Goal: Find specific page/section: Locate a particular part of the current website

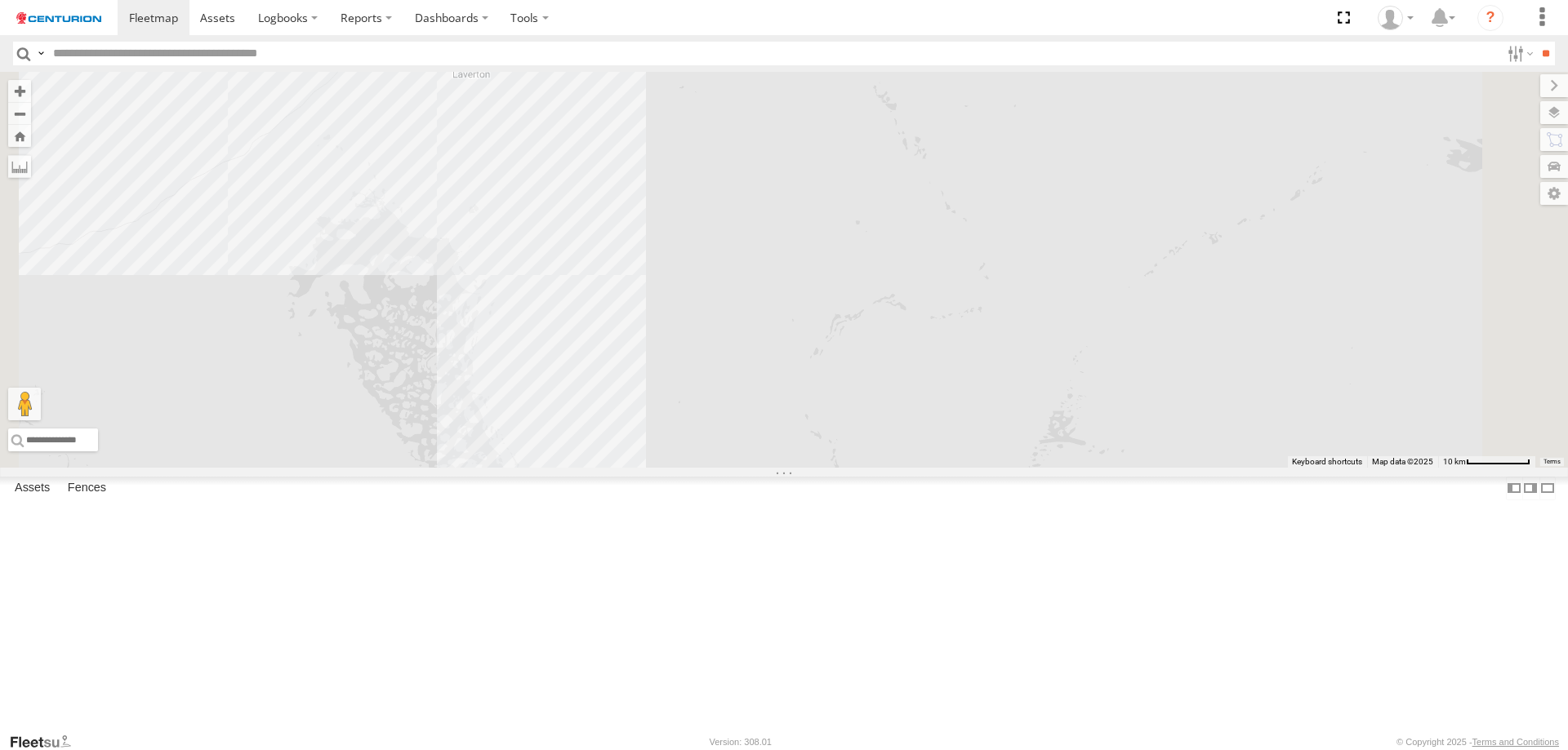
click at [673, 344] on div "D0545 MV283 TL250 F0493 F0512 F0478 Cage101 F0400 PM852 F0116" at bounding box center [784, 270] width 1568 height 395
click at [680, 335] on div "D0545 MV283 TL250 F0493 F0512 F0478 Cage101 F0400 PM852 F0116" at bounding box center [784, 270] width 1568 height 395
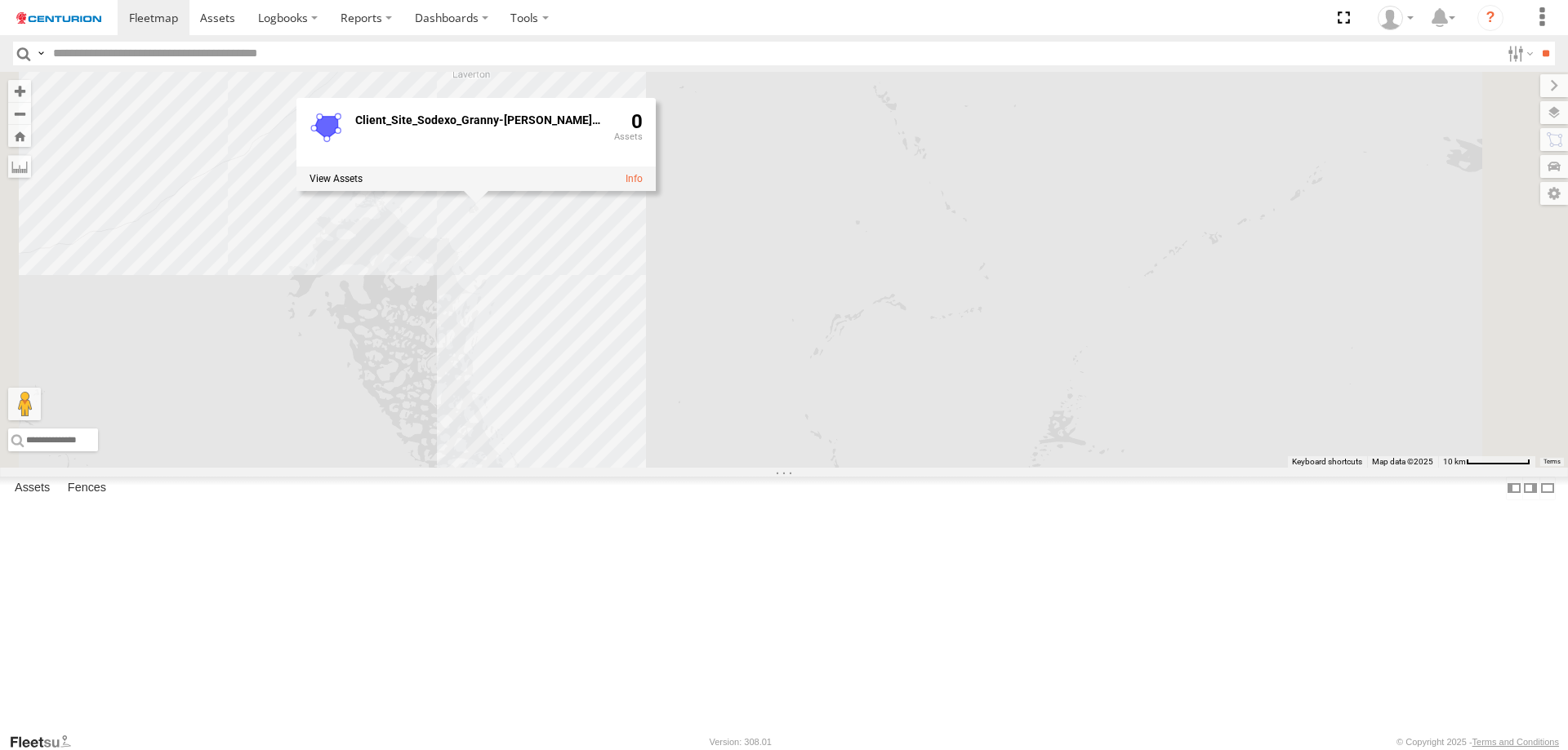
click at [869, 276] on div "D0545 MV283 TL250 F0493 F0512 F0478 Cage101 F0400 PM852 F0116 Client_Site_Sodex…" at bounding box center [784, 270] width 1568 height 395
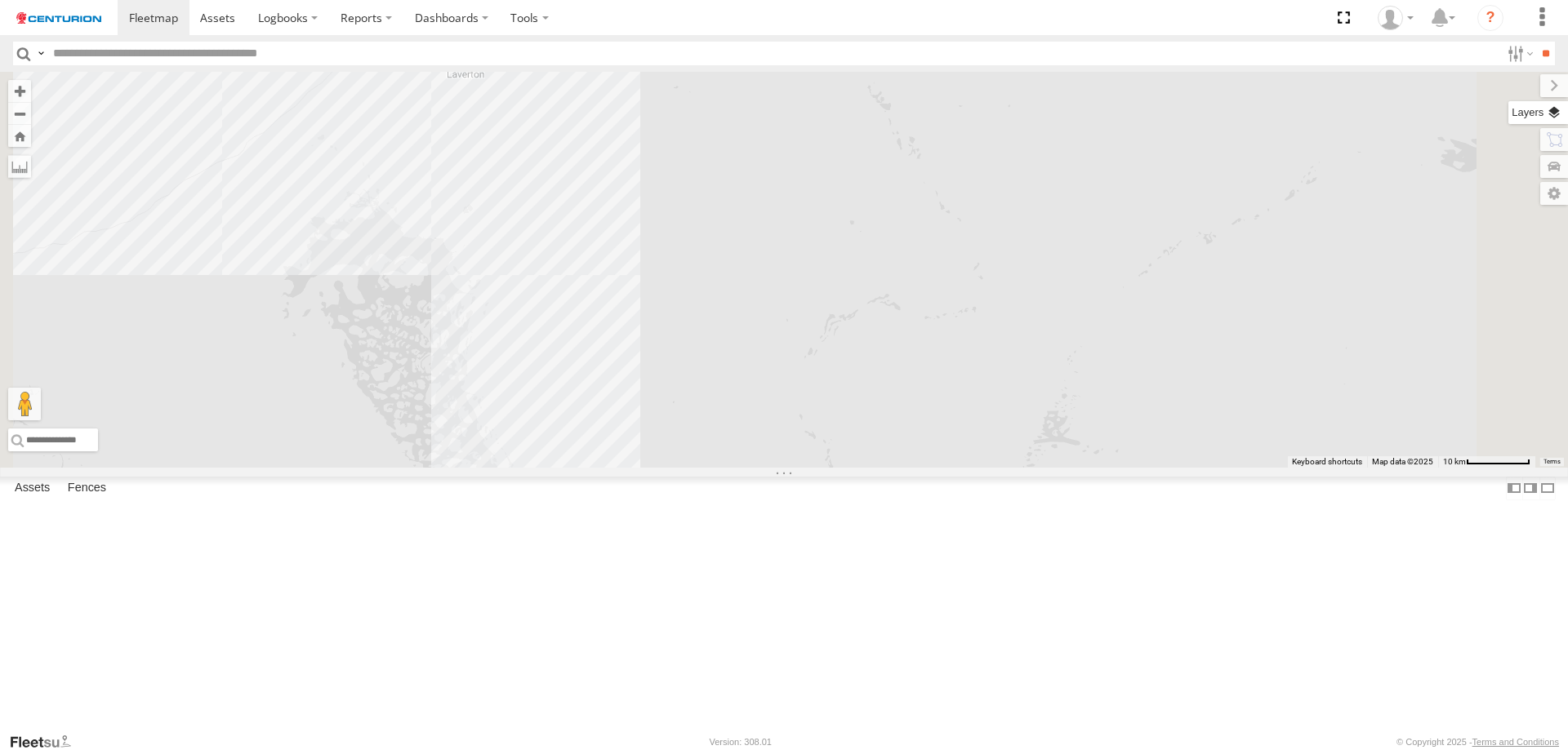
click at [1556, 120] on label at bounding box center [1538, 112] width 59 height 22
click at [0, 0] on div "Basemaps" at bounding box center [0, 0] width 0 height 0
click at [0, 0] on div "Basemaps Roadmap Terrain Satellite Night Jobs" at bounding box center [0, 0] width 0 height 0
click at [0, 0] on label at bounding box center [0, 0] width 0 height 0
click at [0, 0] on span "Satellite + Roadmap" at bounding box center [0, 0] width 0 height 0
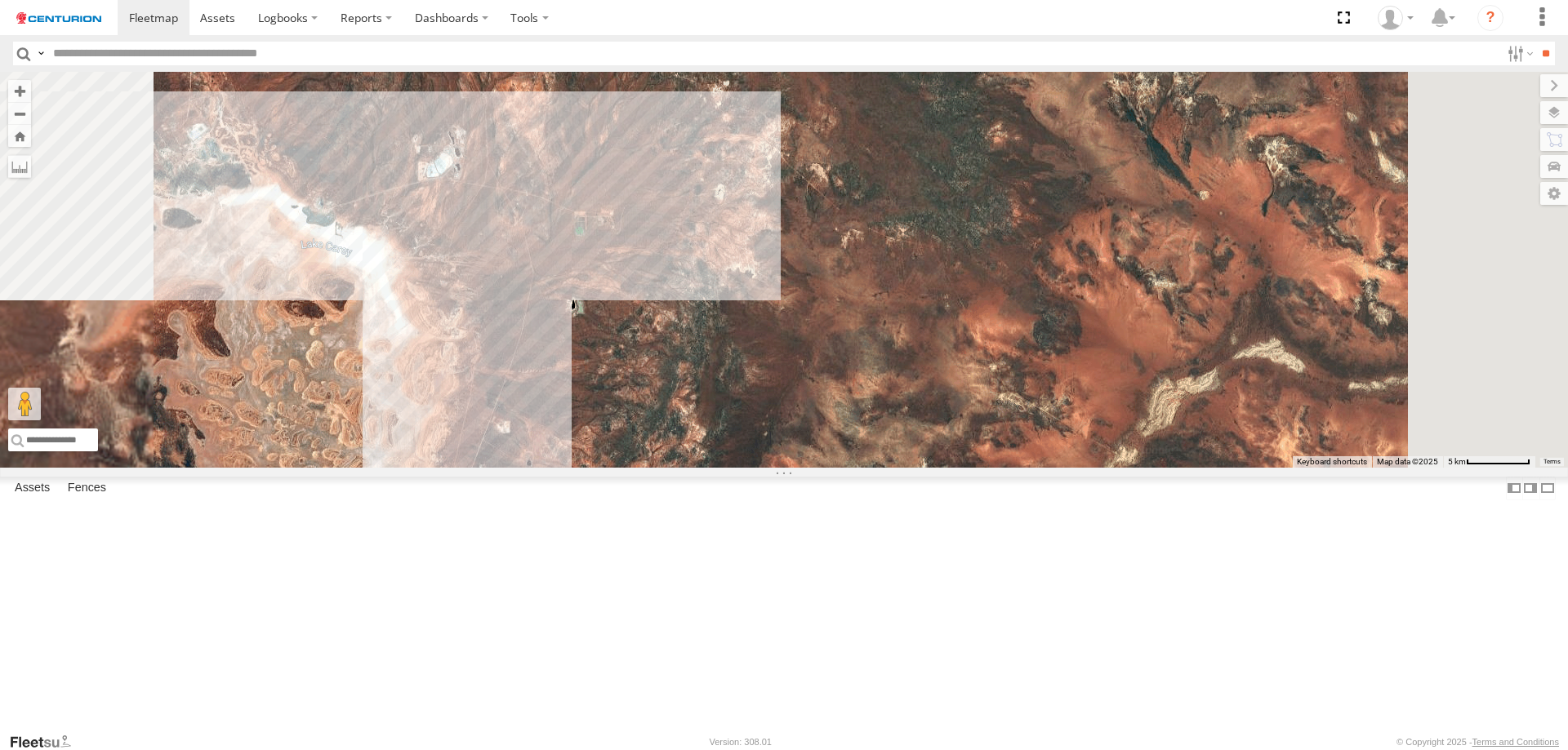
click at [704, 468] on div "D0545 MV283 TL250 F0493 F0512 F0478 Cage101 F0400 PM852 F0116" at bounding box center [784, 270] width 1568 height 395
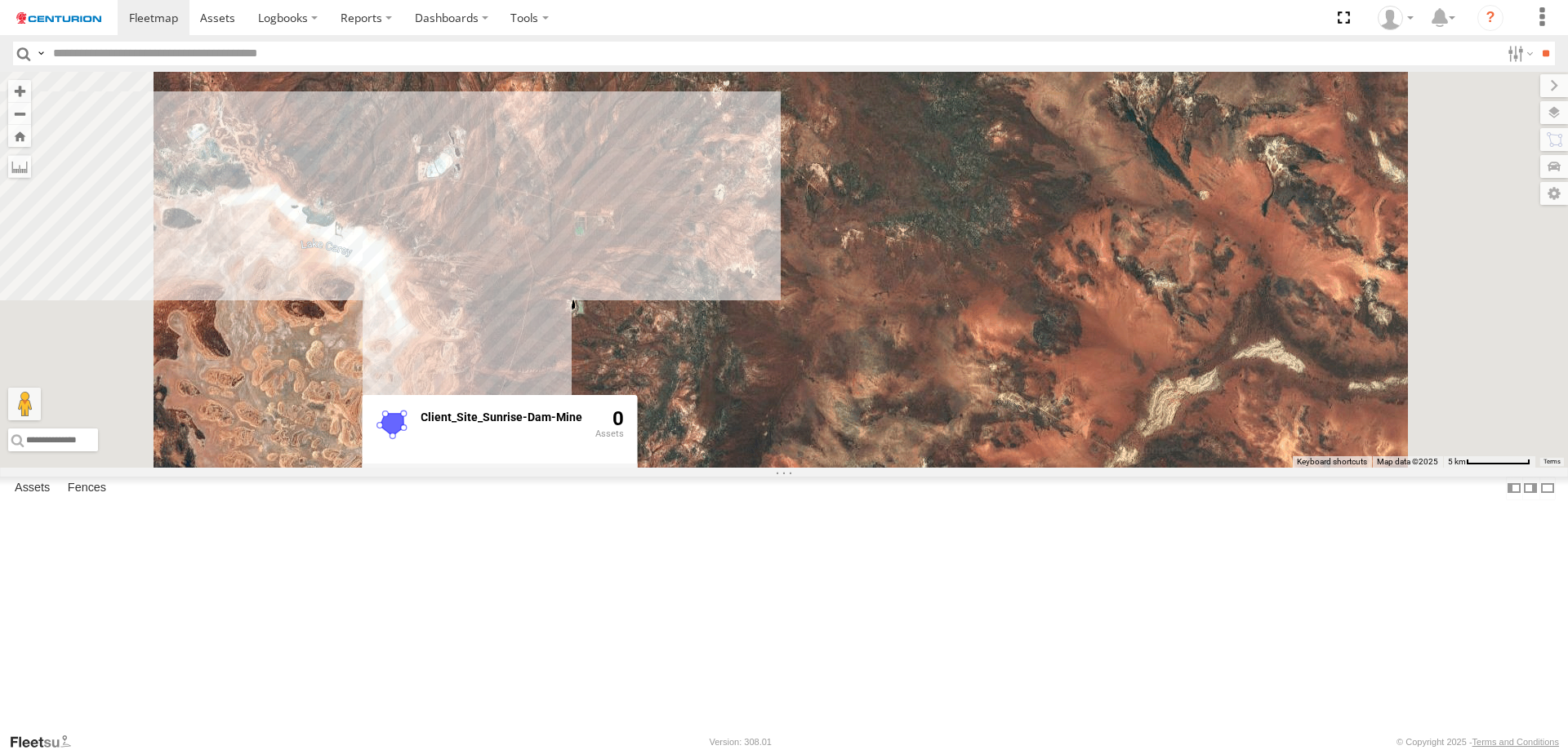
click at [763, 468] on div "D0545 MV283 TL250 F0493 F0512 F0478 Cage101 F0400 PM852 F0116 Client_Site_Sunri…" at bounding box center [784, 270] width 1568 height 395
